Goal: Information Seeking & Learning: Learn about a topic

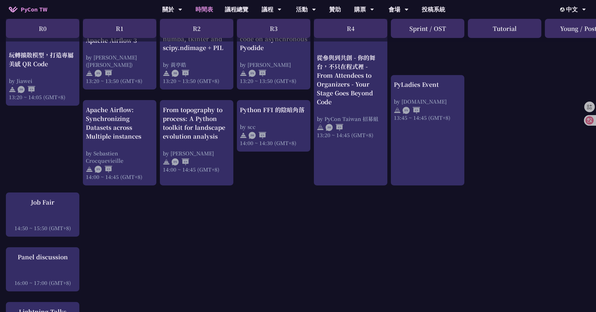
scroll to position [555, 0]
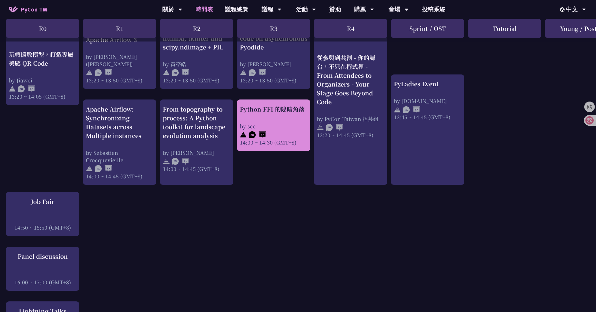
click at [264, 119] on div "Python FFI 的陰暗角落 by scc 14:00 ~ 14:30 (GMT+8)" at bounding box center [274, 125] width 68 height 41
click at [266, 41] on div "R0 R1 R2 R3 R4 Sprint / OST Tutorial Young / Poster" at bounding box center [312, 30] width 624 height 23
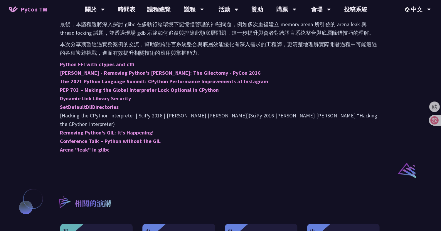
scroll to position [375, 0]
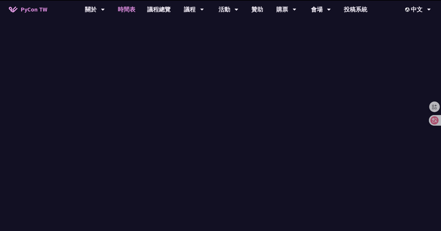
scroll to position [555, 0]
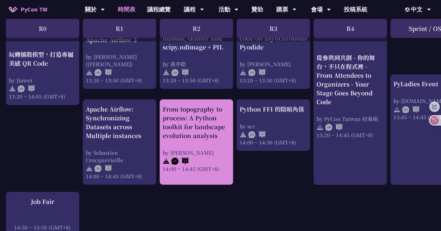
click at [194, 118] on div "From topography to process: A Python toolkit for landscape evolution analysis" at bounding box center [197, 122] width 68 height 35
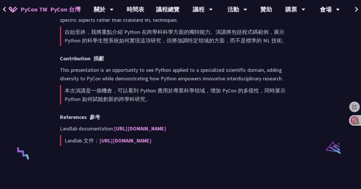
scroll to position [897, 0]
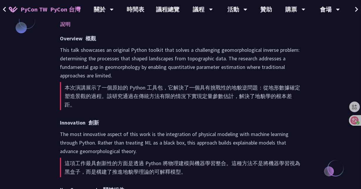
scroll to position [513, 0]
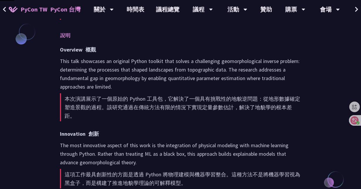
scroll to position [555, 0]
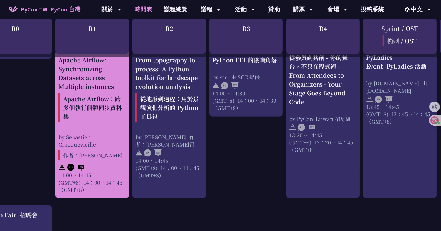
scroll to position [672, 27]
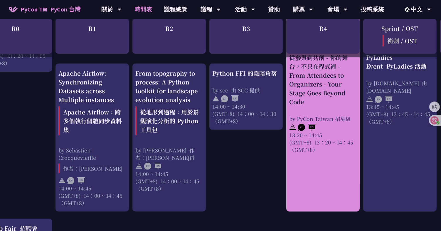
click at [329, 90] on div "從參與到共創 - 你的舞台，不只在程式裡 - From Attendees to Organizers - Your Stage Goes Beyond Co…" at bounding box center [323, 79] width 68 height 53
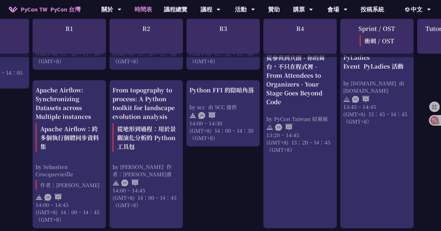
scroll to position [838, 50]
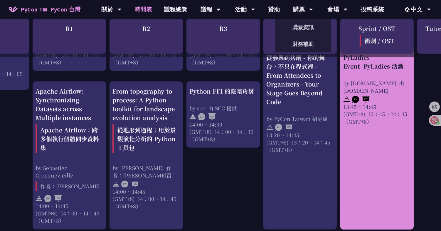
click at [359, 93] on font "由 [DOMAIN_NAME]" at bounding box center [374, 86] width 61 height 15
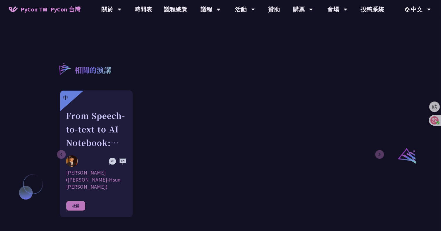
scroll to position [360, 0]
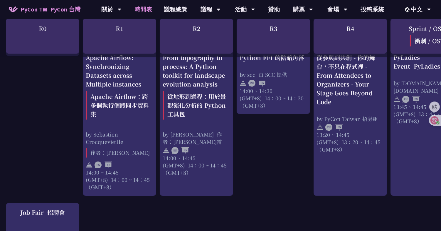
scroll to position [872, 0]
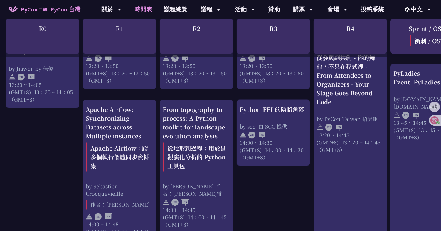
scroll to position [819, 0]
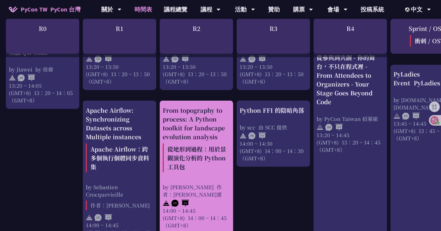
click at [205, 117] on div "From topography to process: A Python toolkit for landscape evolution analysis 從…" at bounding box center [197, 140] width 68 height 69
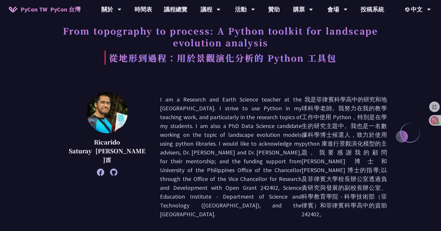
scroll to position [37, 0]
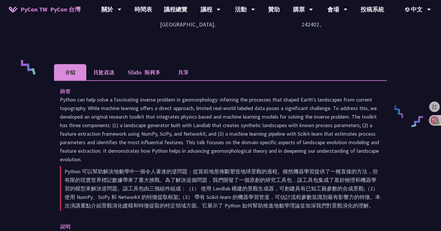
scroll to position [235, 0]
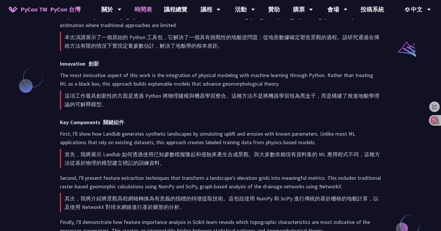
scroll to position [819, 0]
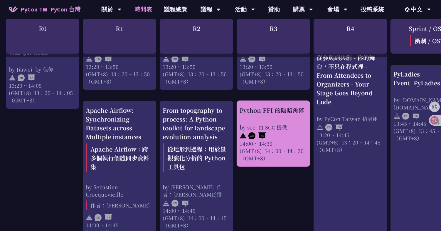
click at [271, 123] on font "由 SCC 提供" at bounding box center [273, 126] width 29 height 7
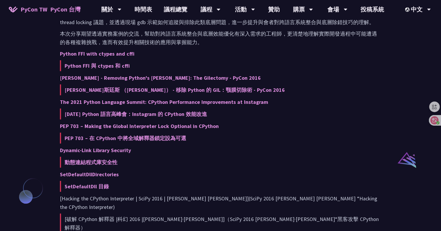
scroll to position [359, 0]
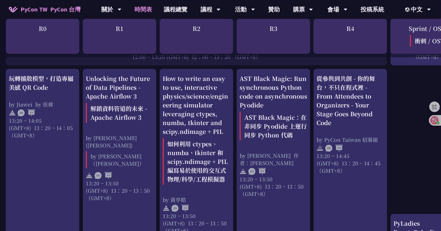
scroll to position [673, 0]
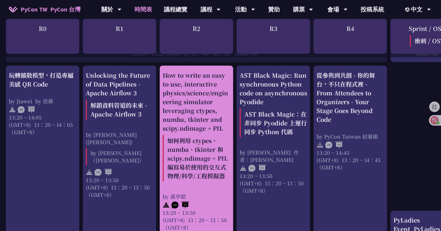
click at [198, 102] on div "How to write an easy to use, interactive physics/science/engineering simulator …" at bounding box center [197, 127] width 68 height 113
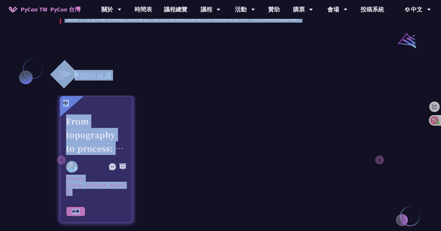
scroll to position [543, 0]
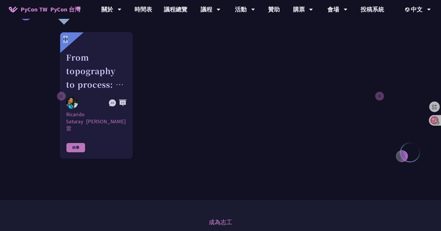
drag, startPoint x: 59, startPoint y: 87, endPoint x: 139, endPoint y: 29, distance: 98.9
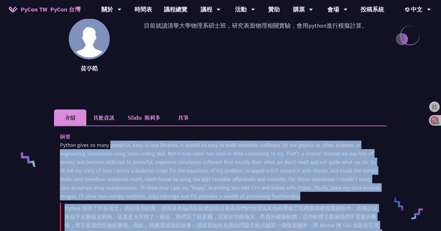
scroll to position [140, 0]
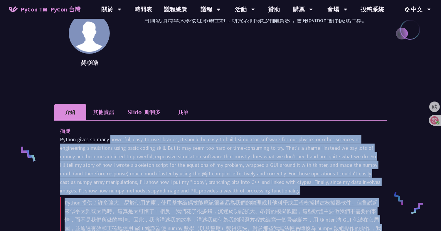
click at [93, 111] on li "其他資訊" at bounding box center [103, 112] width 35 height 16
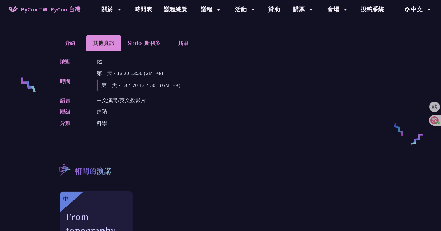
scroll to position [206, 0]
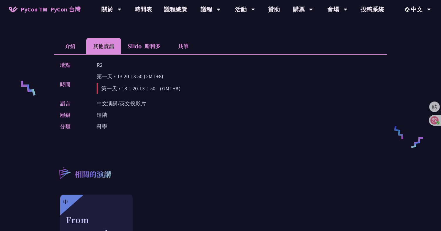
click at [150, 42] on font "斯利多" at bounding box center [153, 46] width 16 height 8
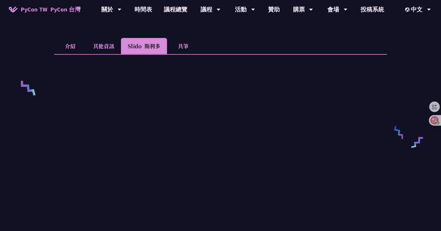
click at [181, 43] on li "共筆" at bounding box center [183, 46] width 32 height 16
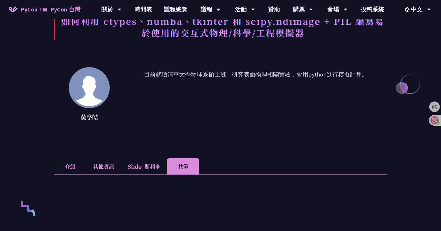
scroll to position [177, 0]
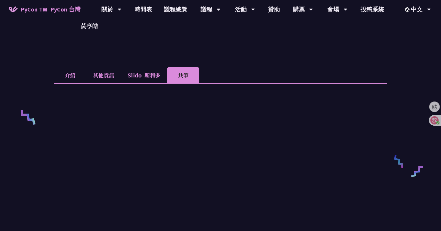
click at [133, 79] on li "Slido 斯利多" at bounding box center [144, 75] width 46 height 16
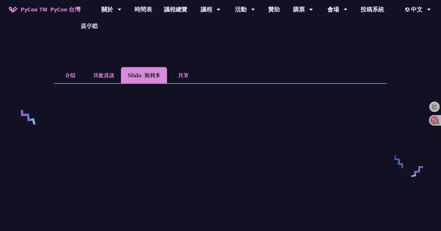
click at [97, 74] on li "其他資訊" at bounding box center [103, 75] width 35 height 16
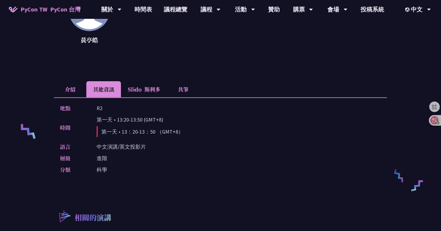
scroll to position [141, 0]
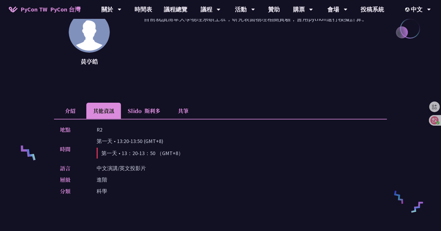
click at [68, 106] on li "介紹" at bounding box center [70, 111] width 32 height 16
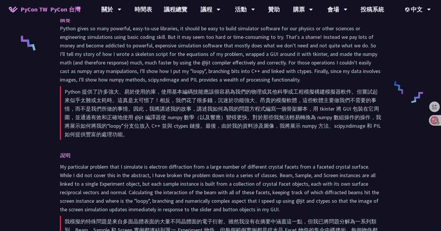
scroll to position [254, 0]
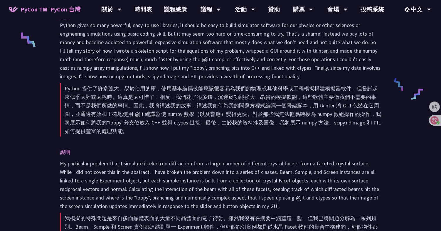
click at [35, 78] on div "How to write an easy to use, interactive physics/science/engineering simulator …" at bounding box center [220, 117] width 441 height 743
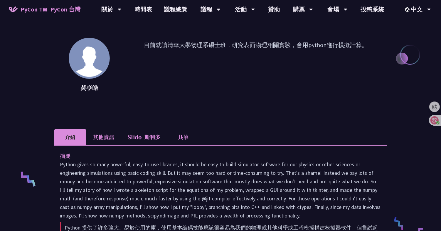
scroll to position [122, 0]
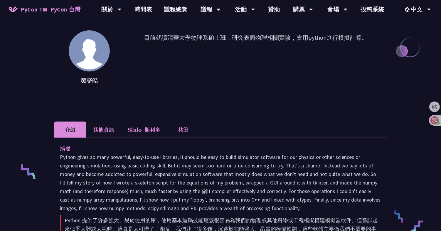
click at [140, 124] on li "Slido 斯利多" at bounding box center [144, 129] width 46 height 16
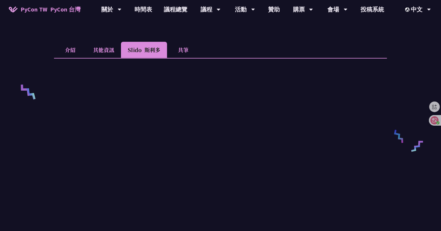
scroll to position [200, 0]
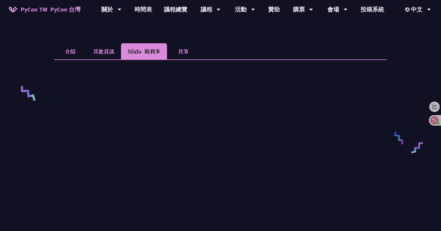
click at [183, 50] on li "共筆" at bounding box center [183, 51] width 32 height 16
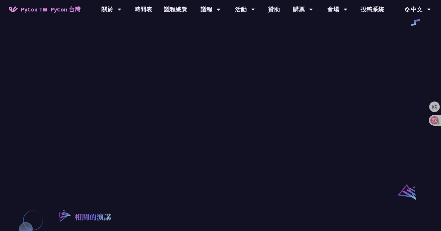
scroll to position [0, 0]
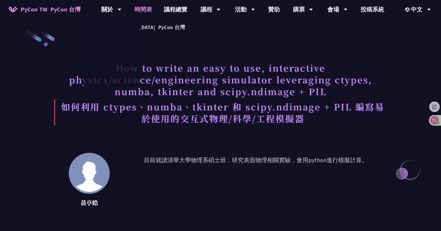
click at [138, 9] on link "時間表" at bounding box center [143, 9] width 29 height 19
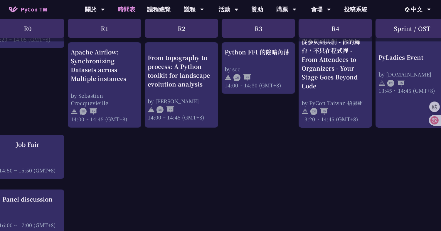
scroll to position [612, 0]
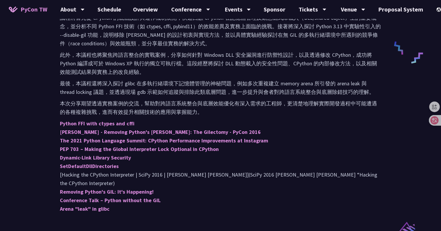
scroll to position [318, 0]
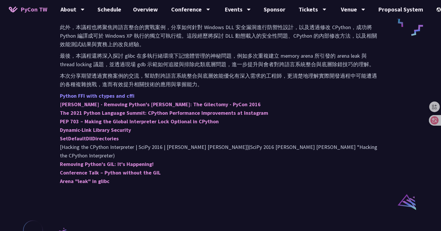
click at [92, 94] on link "Python FFI with ctypes and cffi" at bounding box center [97, 95] width 75 height 7
click at [84, 104] on link "[PERSON_NAME] - Removing Python's [PERSON_NAME]: The Gilectomy - PyCon 2016" at bounding box center [160, 104] width 201 height 7
click at [79, 110] on link "The 2021 Python Language Summit: CPython Performance Improvements at Instagram" at bounding box center [164, 112] width 208 height 7
click at [73, 119] on link "PEP 703 – Making the Global Interpreter Lock Optional in CPython" at bounding box center [139, 121] width 159 height 7
click at [69, 129] on link "Dynamic-Link Library Security" at bounding box center [95, 129] width 71 height 7
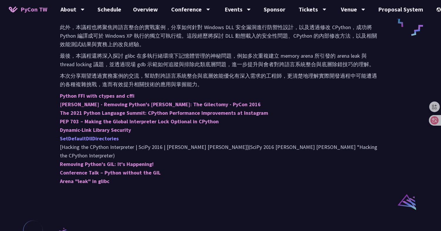
click at [65, 138] on link "SetDefaultDllDirectories" at bounding box center [89, 138] width 59 height 7
click at [70, 160] on link "Removing Python's GIL: It's Happening!" at bounding box center [107, 163] width 94 height 7
click at [68, 169] on link "Conference Talk – Python without the GIL" at bounding box center [110, 172] width 101 height 7
click at [67, 178] on link "Arena "leak" in glibc" at bounding box center [85, 181] width 50 height 7
click at [31, 130] on div "Python FFI 的陰暗角落 scc scc@cycraft Intro More Info Slido Note Abstract Descriptio…" at bounding box center [220, 45] width 441 height 726
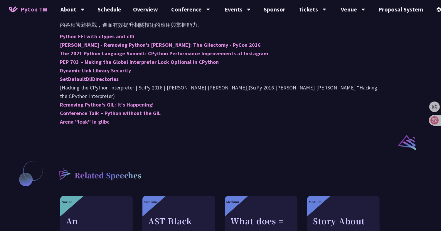
scroll to position [333, 0]
